Goal: Task Accomplishment & Management: Manage account settings

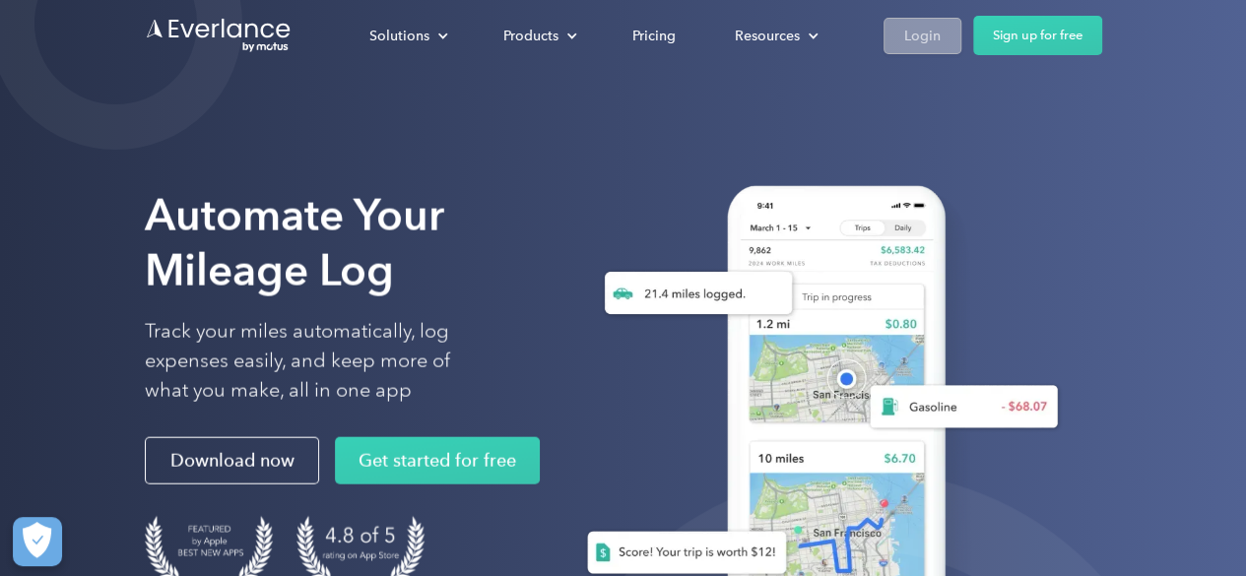
click at [911, 32] on div "Login" at bounding box center [922, 36] width 36 height 25
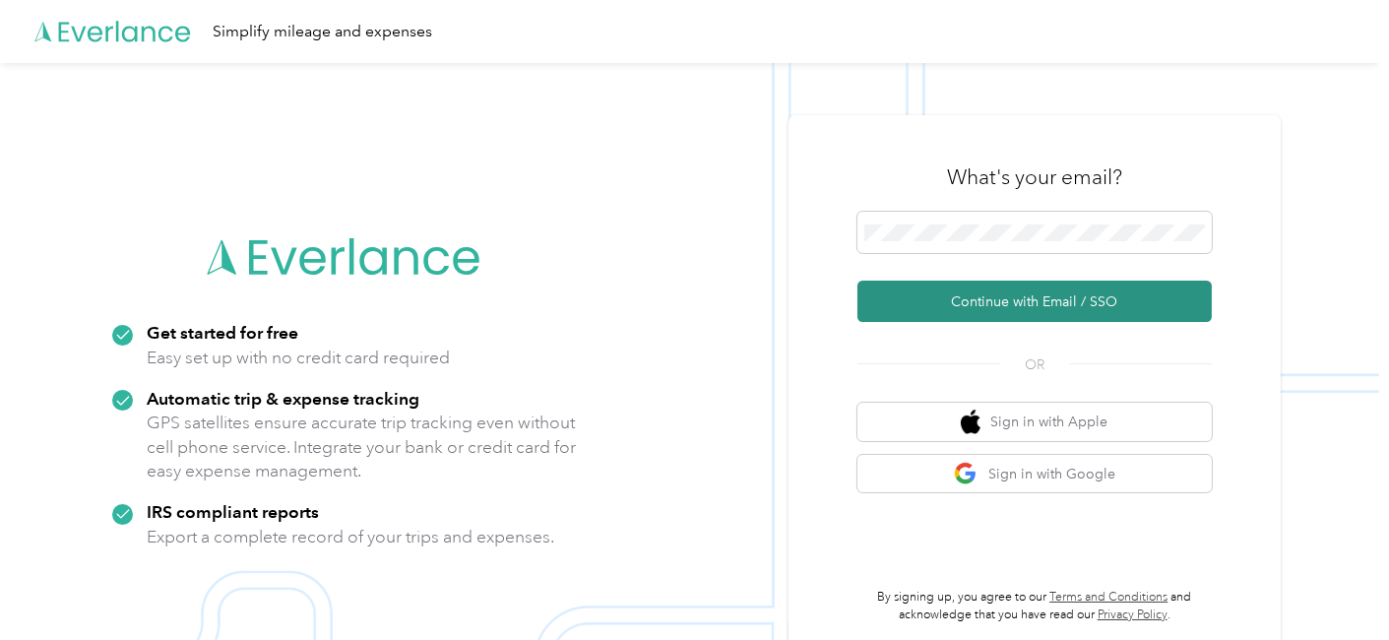
click at [984, 293] on button "Continue with Email / SSO" at bounding box center [1035, 301] width 354 height 41
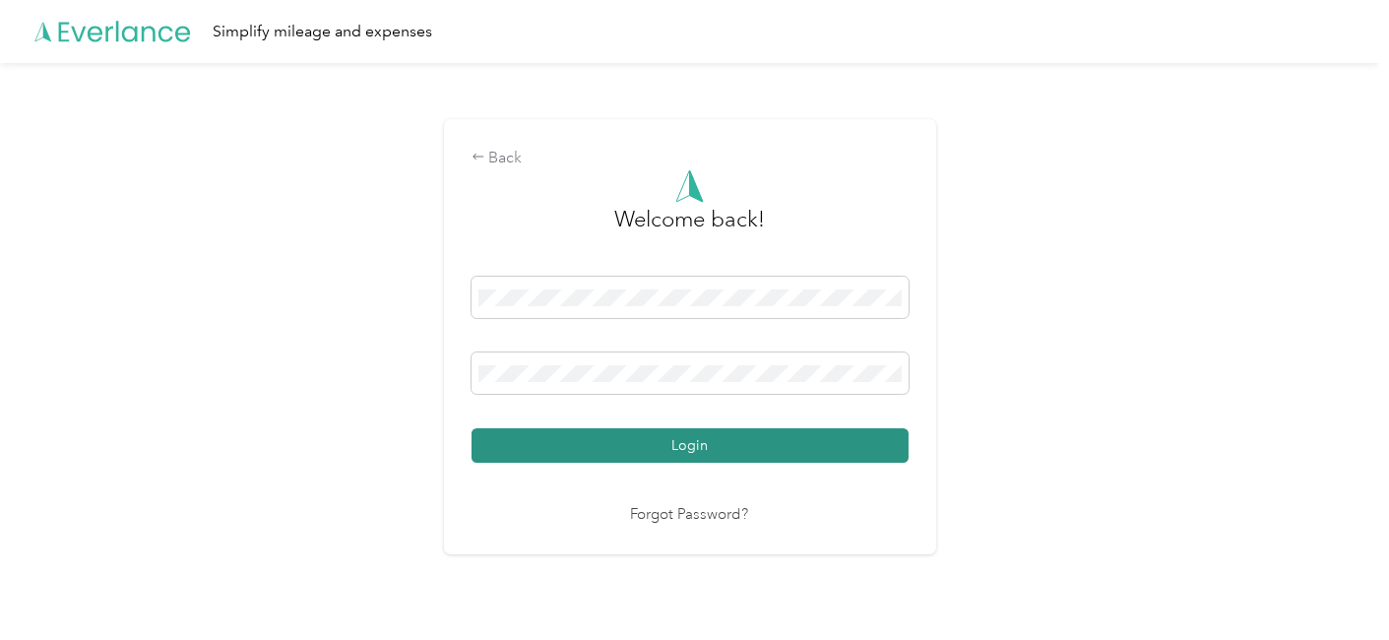
click at [628, 444] on button "Login" at bounding box center [690, 445] width 437 height 34
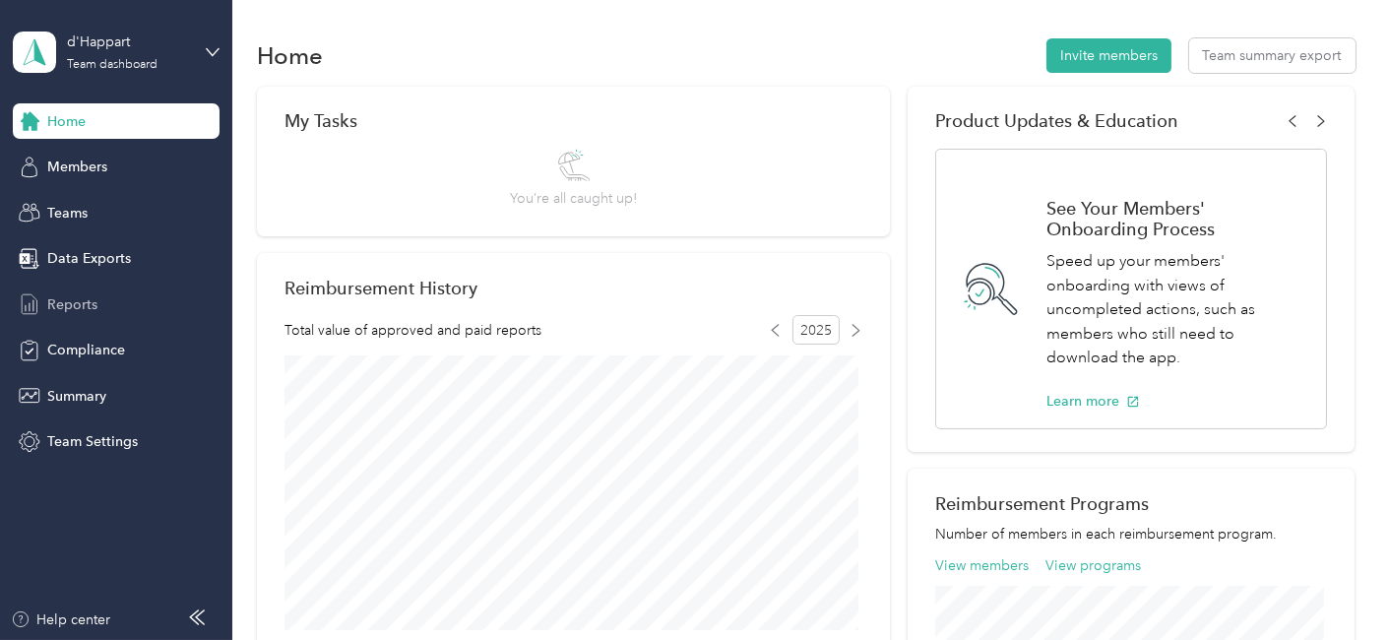
click at [91, 302] on span "Reports" at bounding box center [72, 304] width 50 height 21
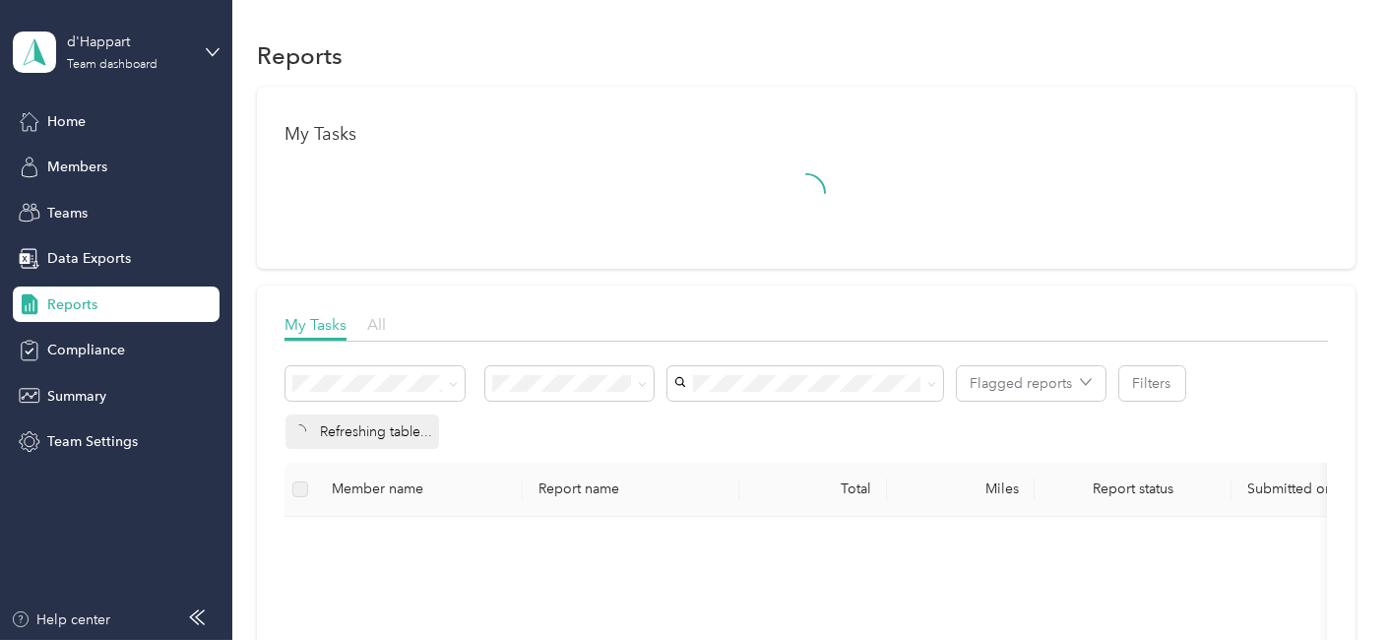
click at [379, 325] on span "All" at bounding box center [376, 324] width 19 height 19
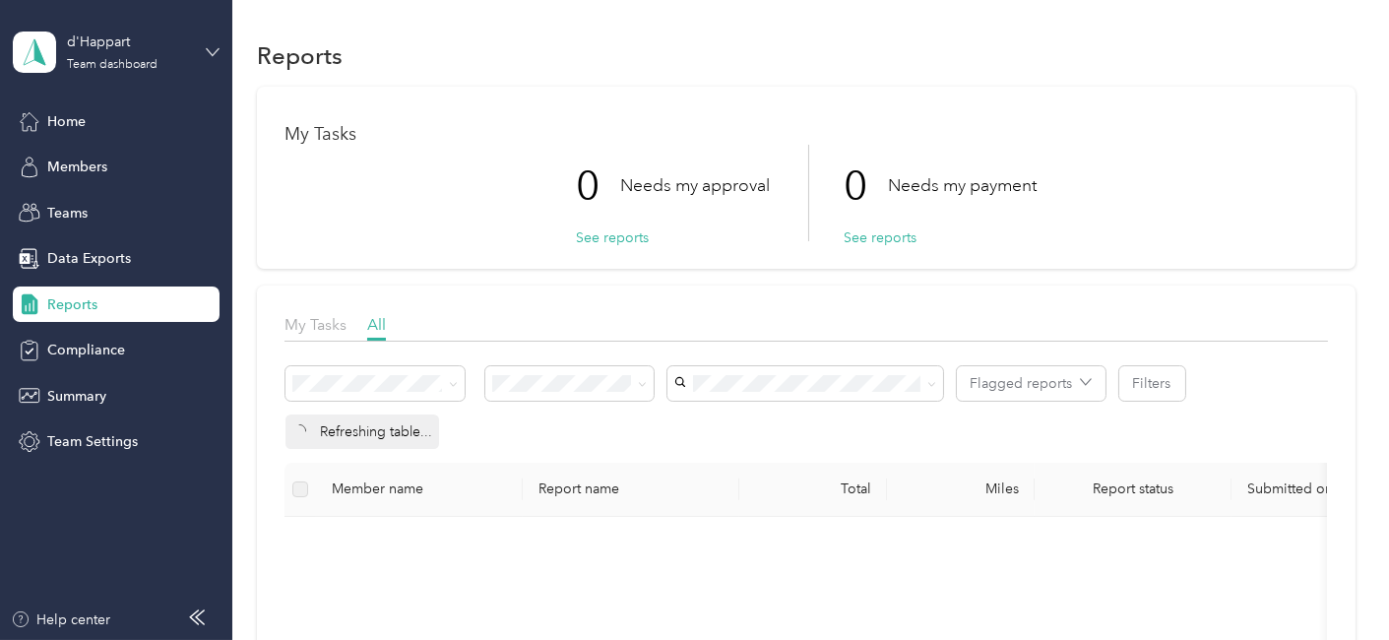
click at [210, 46] on icon at bounding box center [213, 52] width 14 height 14
click at [87, 204] on div "Personal dashboard" at bounding box center [93, 206] width 124 height 21
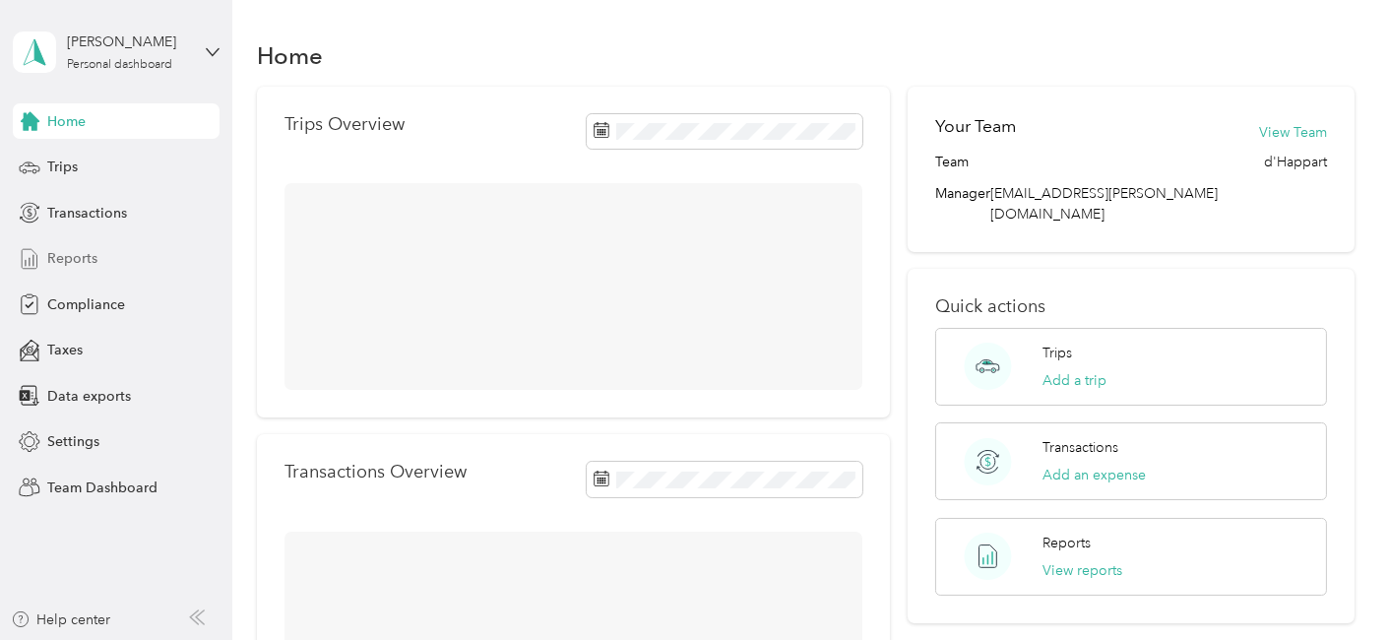
click at [87, 254] on span "Reports" at bounding box center [72, 258] width 50 height 21
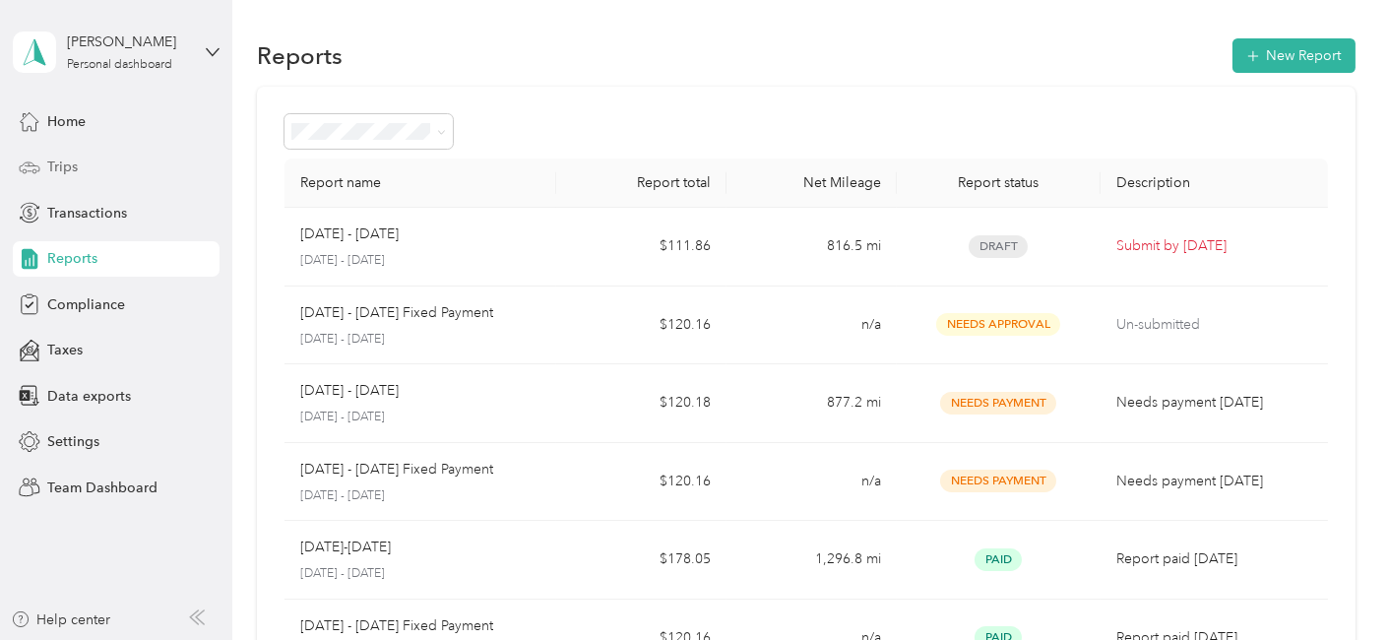
click at [70, 169] on span "Trips" at bounding box center [62, 167] width 31 height 21
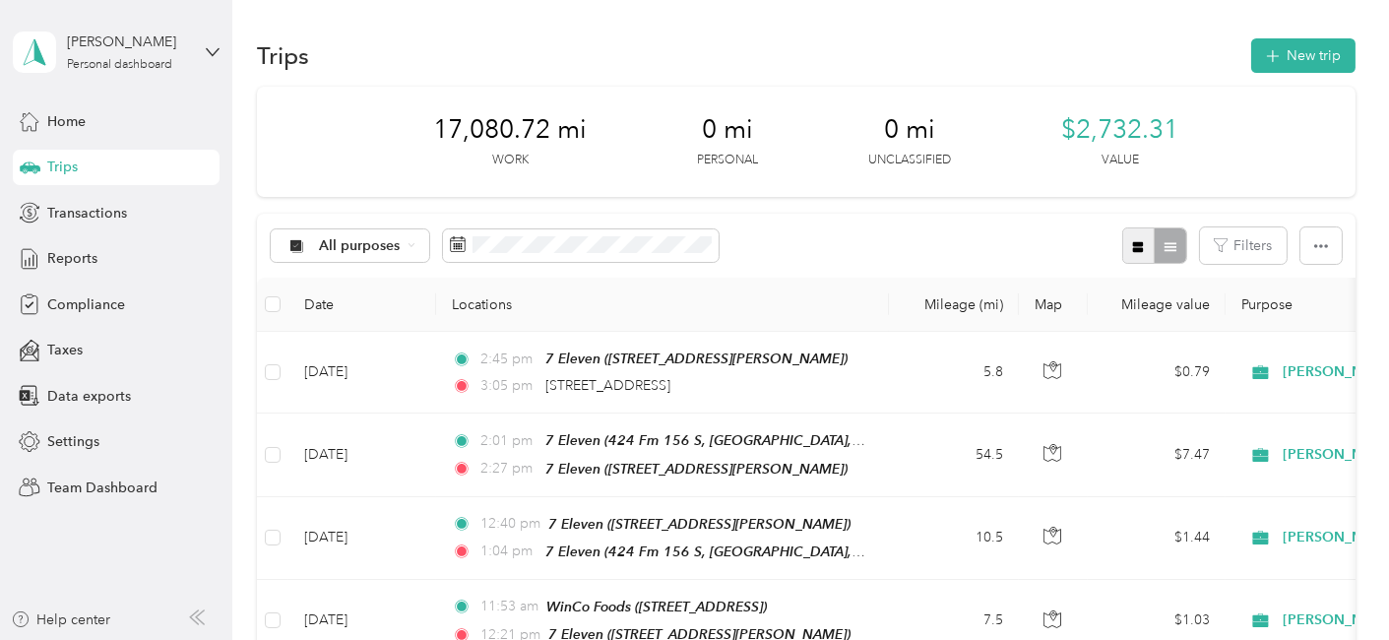
click at [1133, 243] on icon "button" at bounding box center [1138, 246] width 11 height 11
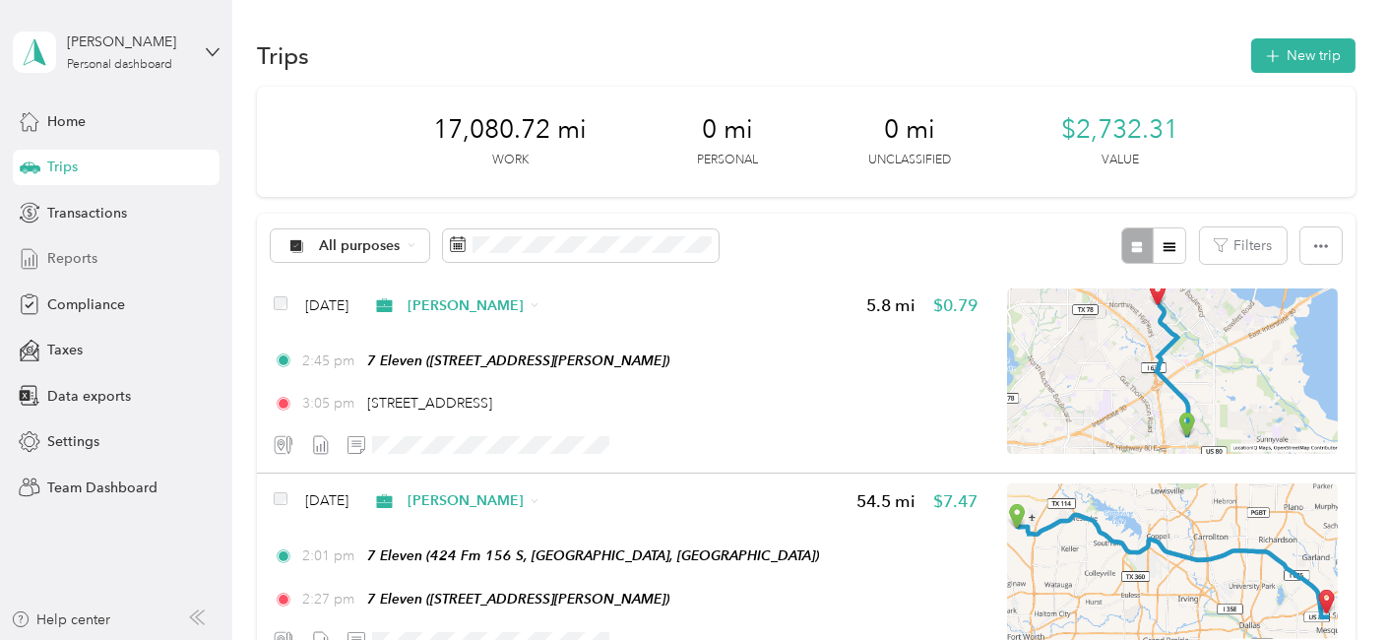
click at [79, 255] on span "Reports" at bounding box center [72, 258] width 50 height 21
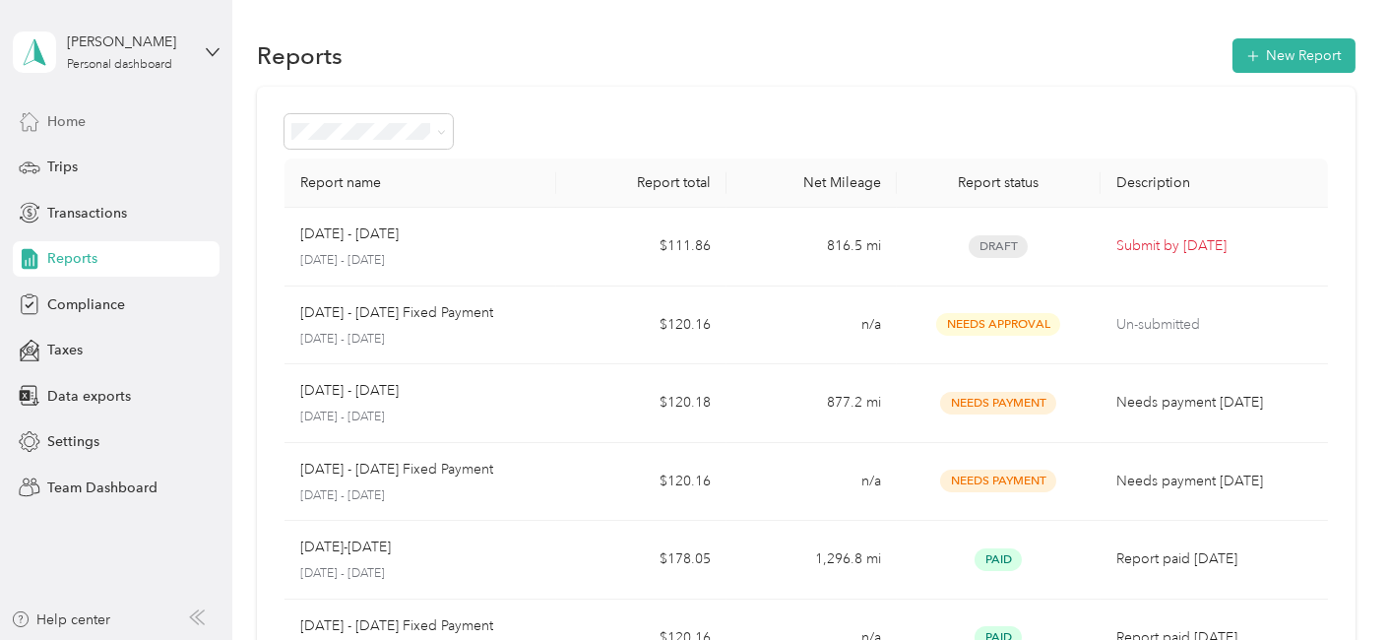
click at [71, 124] on span "Home" at bounding box center [66, 121] width 38 height 21
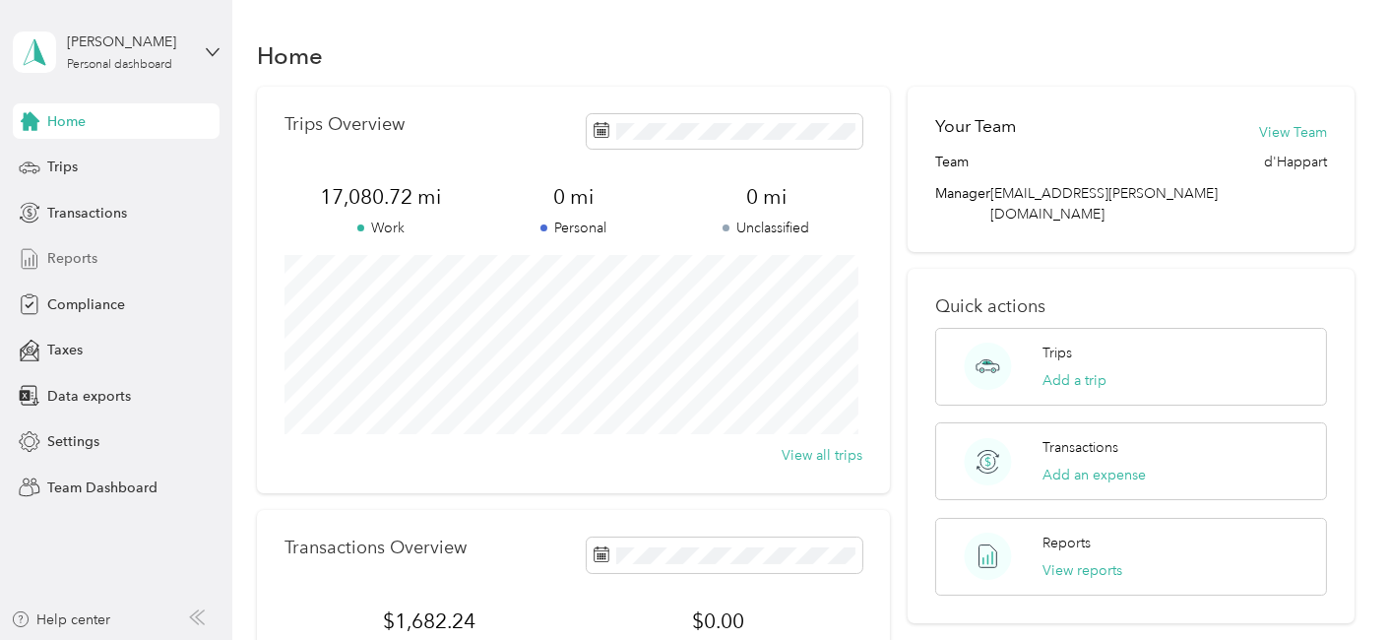
click at [84, 257] on span "Reports" at bounding box center [72, 258] width 50 height 21
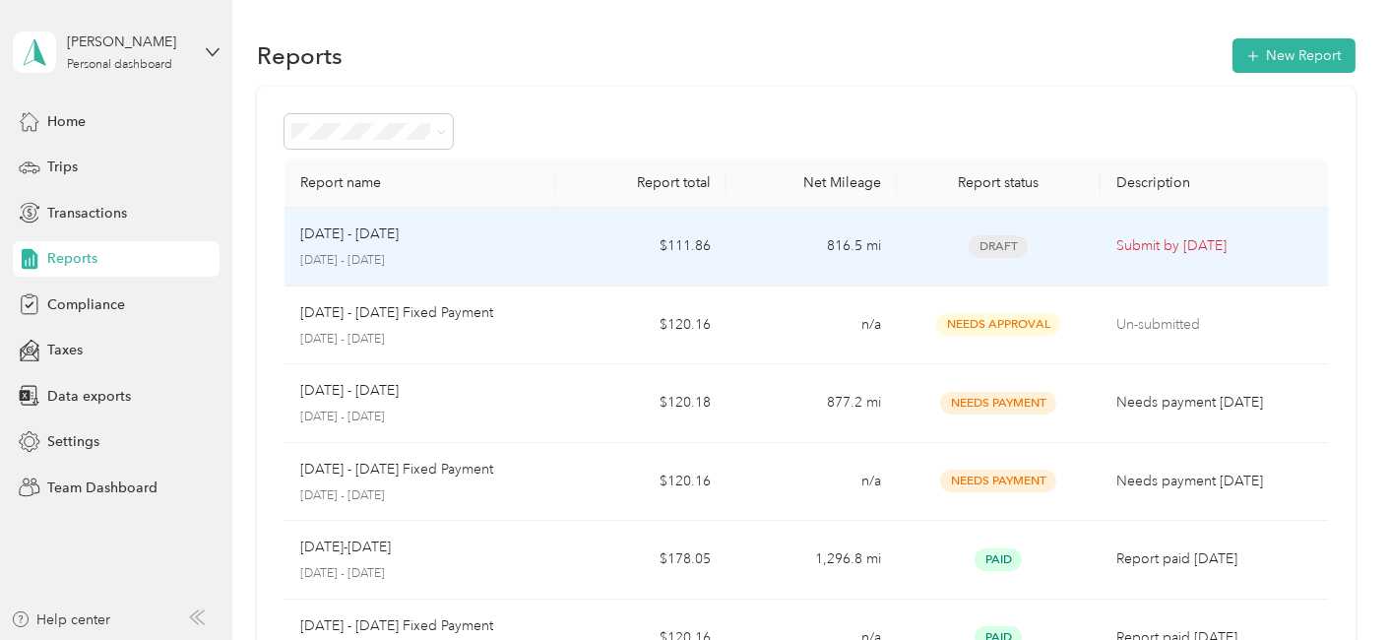
click at [468, 245] on div "[DATE] - [DATE] [DATE] - [DATE]" at bounding box center [420, 247] width 240 height 46
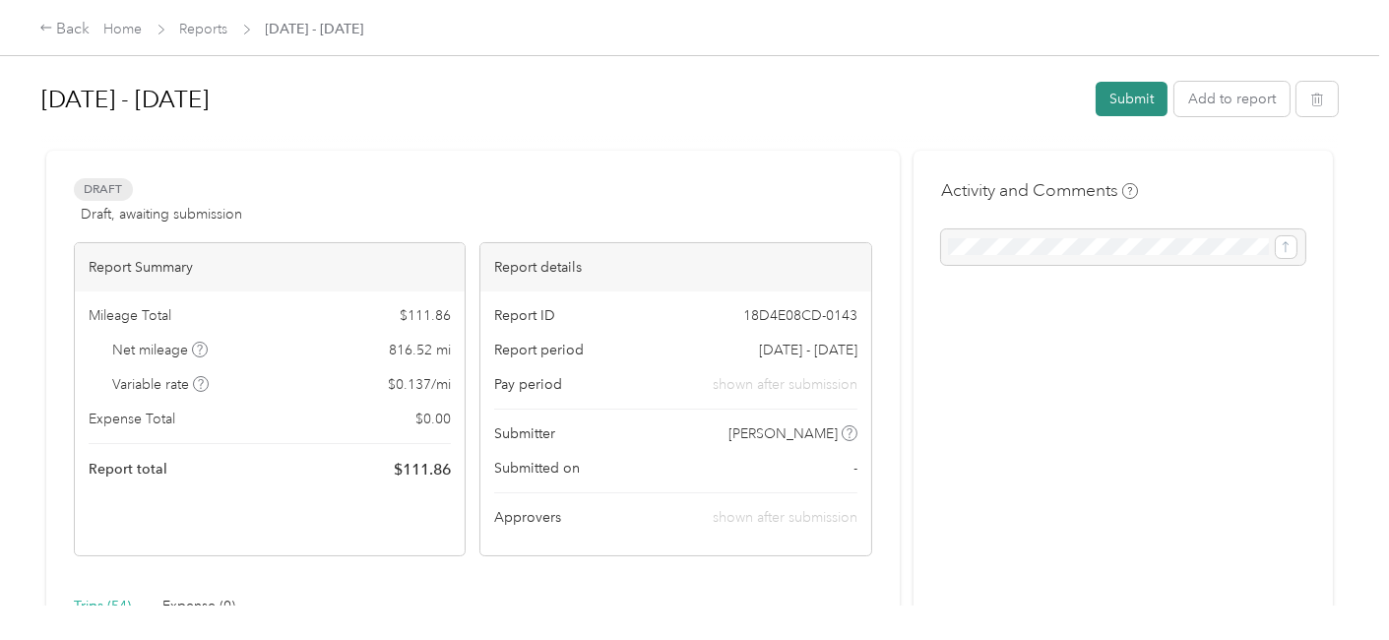
click at [1127, 96] on button "Submit" at bounding box center [1132, 99] width 72 height 34
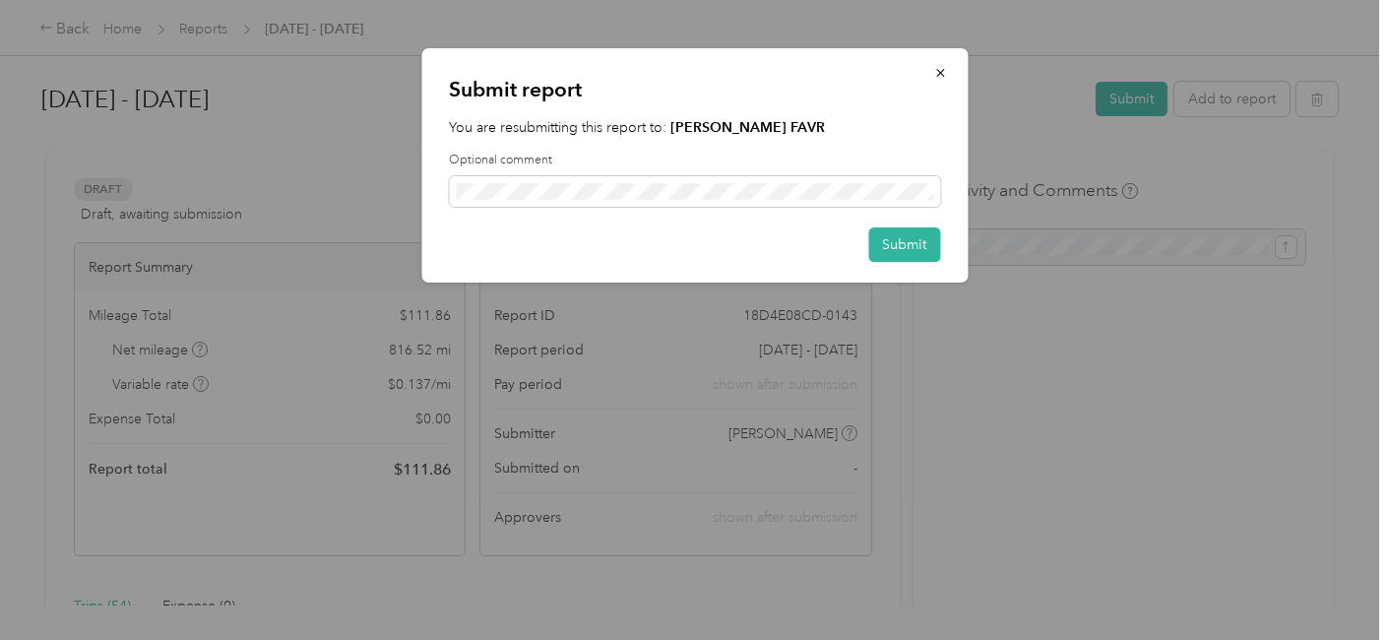
drag, startPoint x: 940, startPoint y: 69, endPoint x: 931, endPoint y: 83, distance: 16.4
click at [939, 70] on icon "button" at bounding box center [940, 73] width 14 height 14
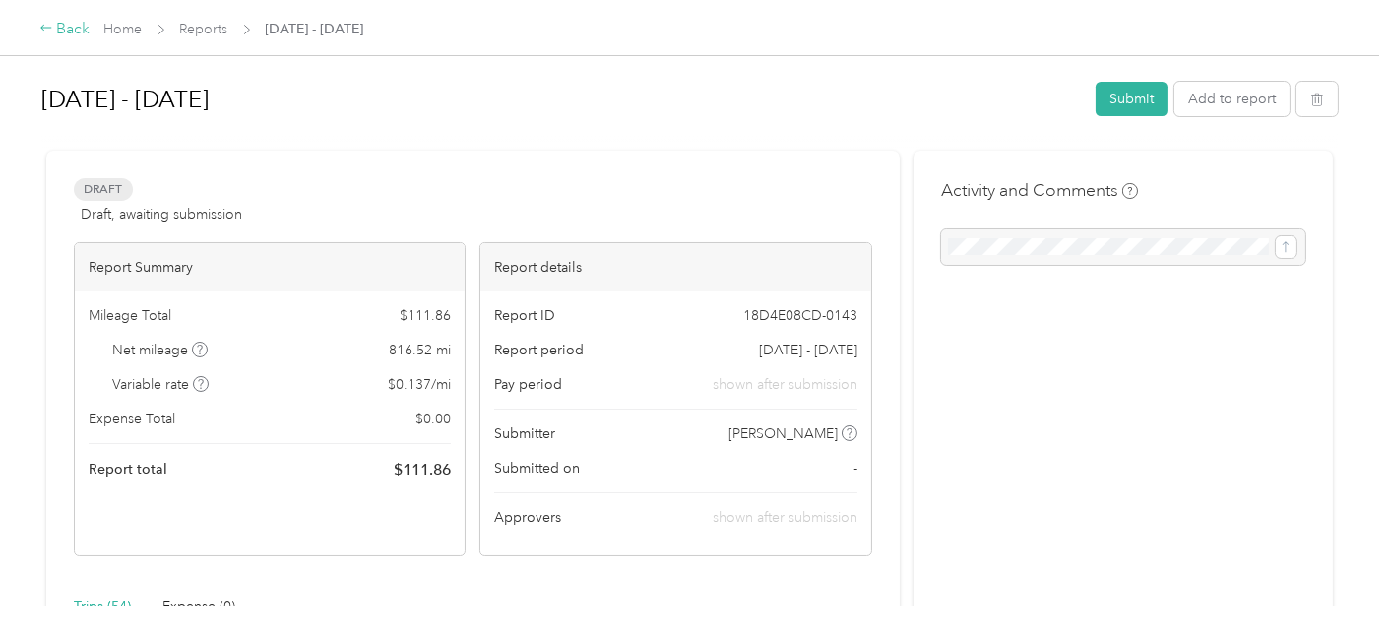
click at [66, 30] on div "Back" at bounding box center [64, 30] width 51 height 24
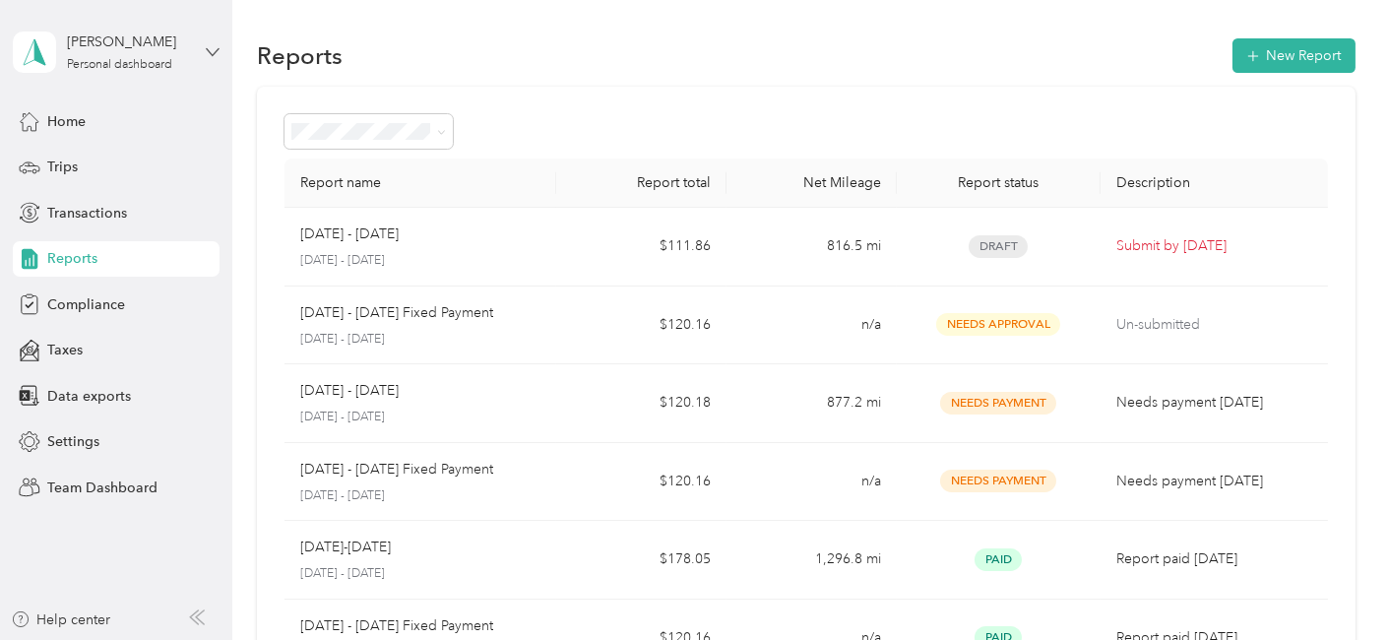
click at [215, 51] on icon at bounding box center [213, 52] width 14 height 14
click at [108, 161] on div "Team dashboard" at bounding box center [83, 161] width 105 height 21
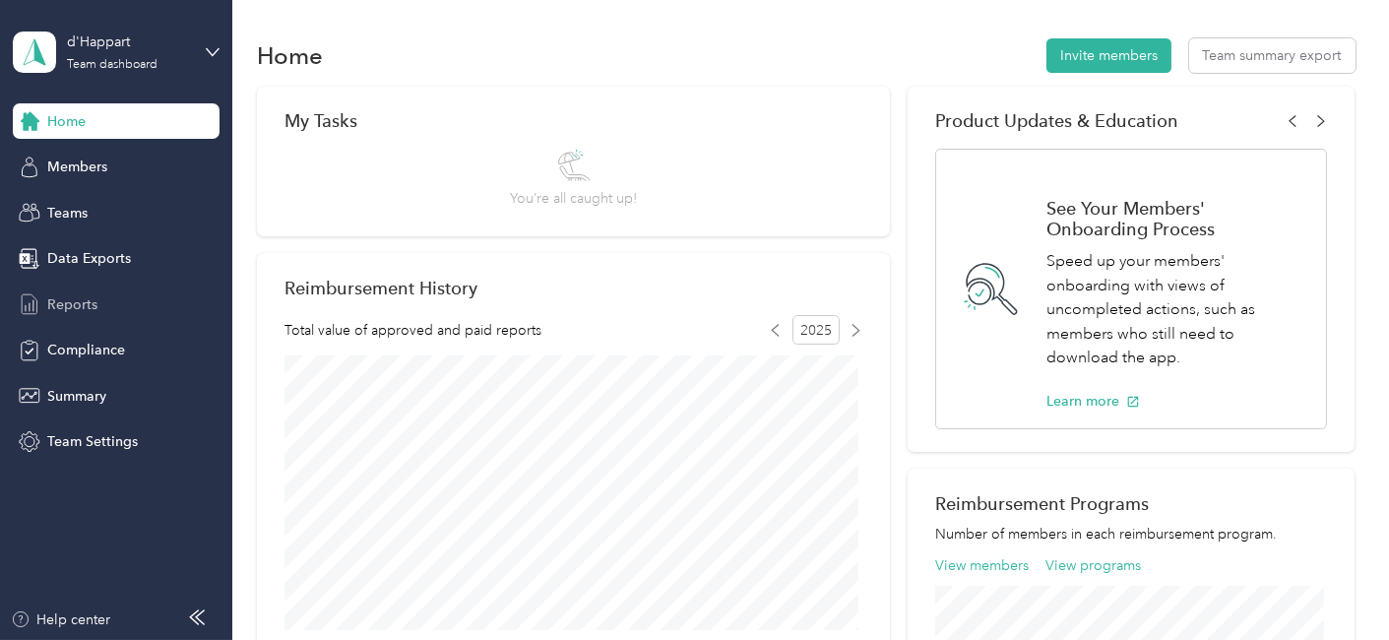
click at [75, 302] on span "Reports" at bounding box center [72, 304] width 50 height 21
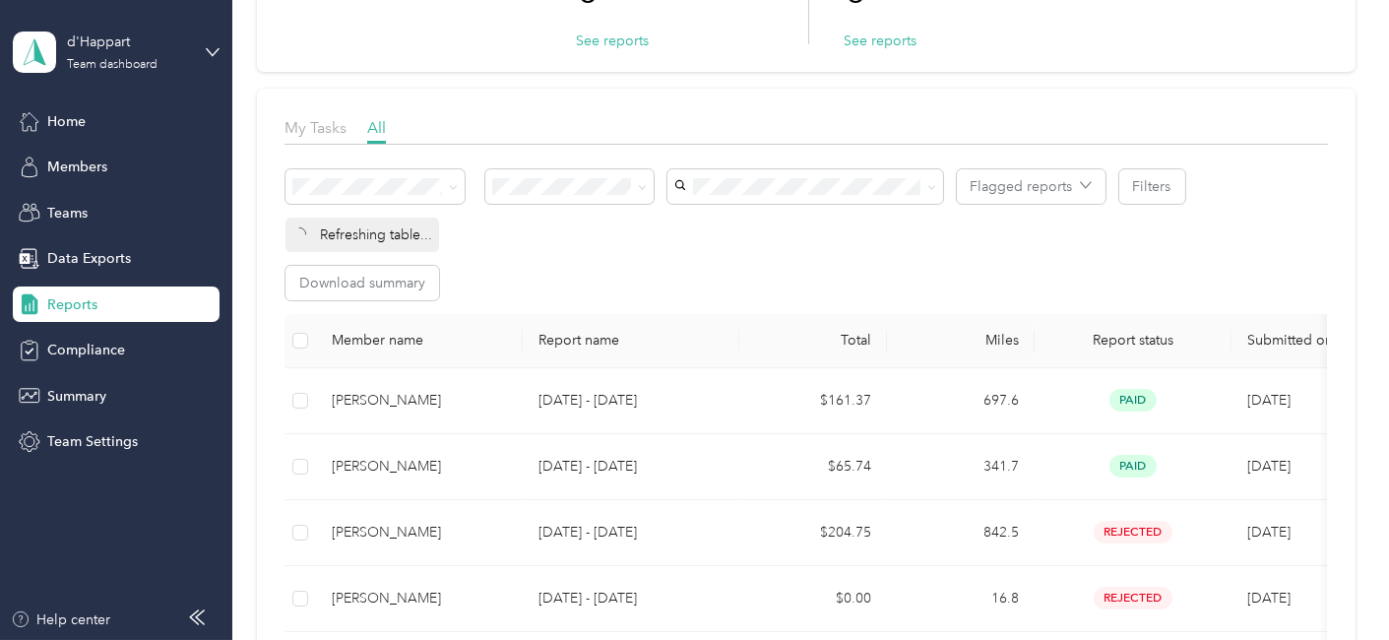
scroll to position [219, 0]
